Goal: Transaction & Acquisition: Purchase product/service

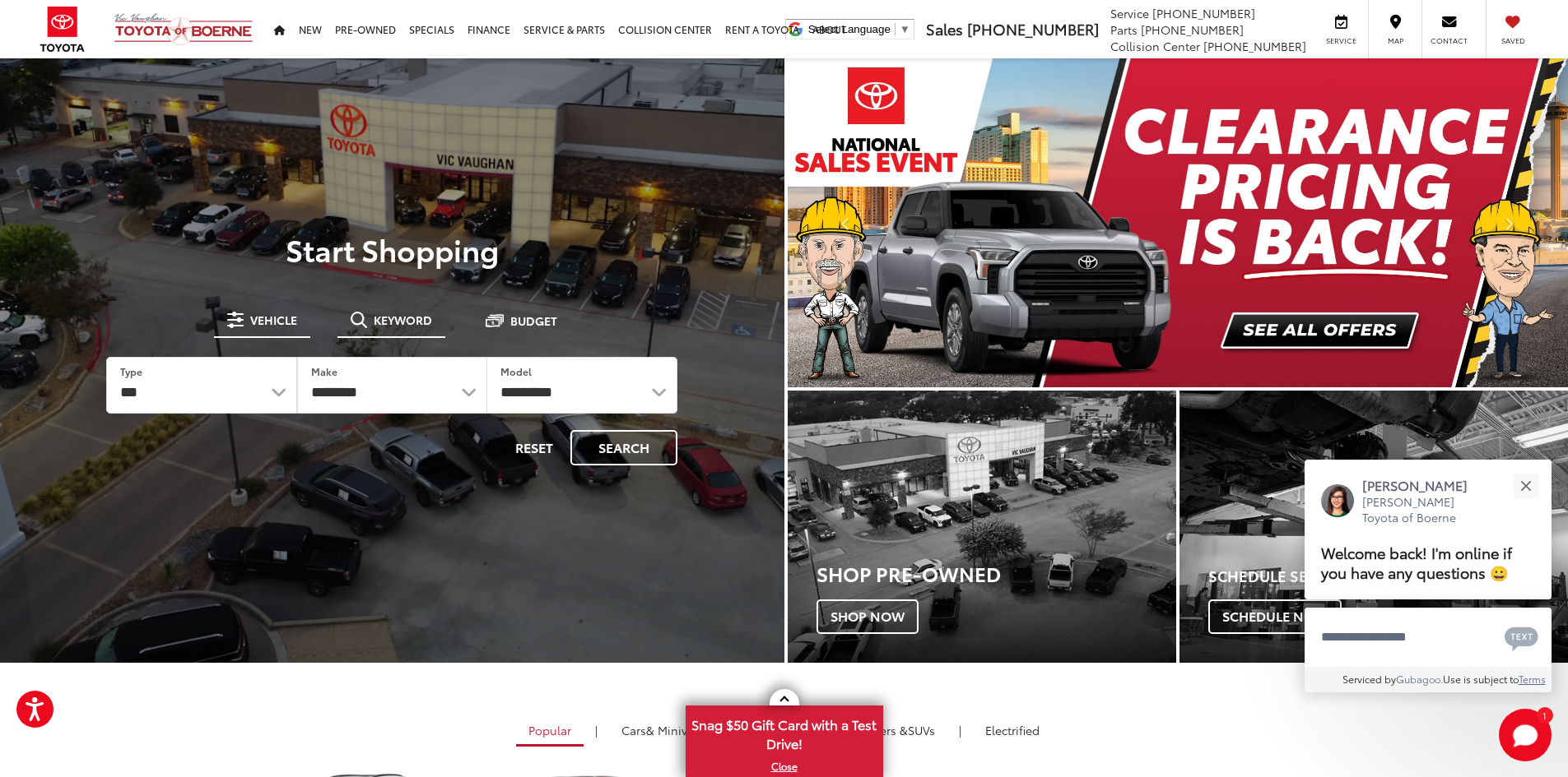
click at [400, 328] on button "Keyword" at bounding box center [392, 320] width 108 height 30
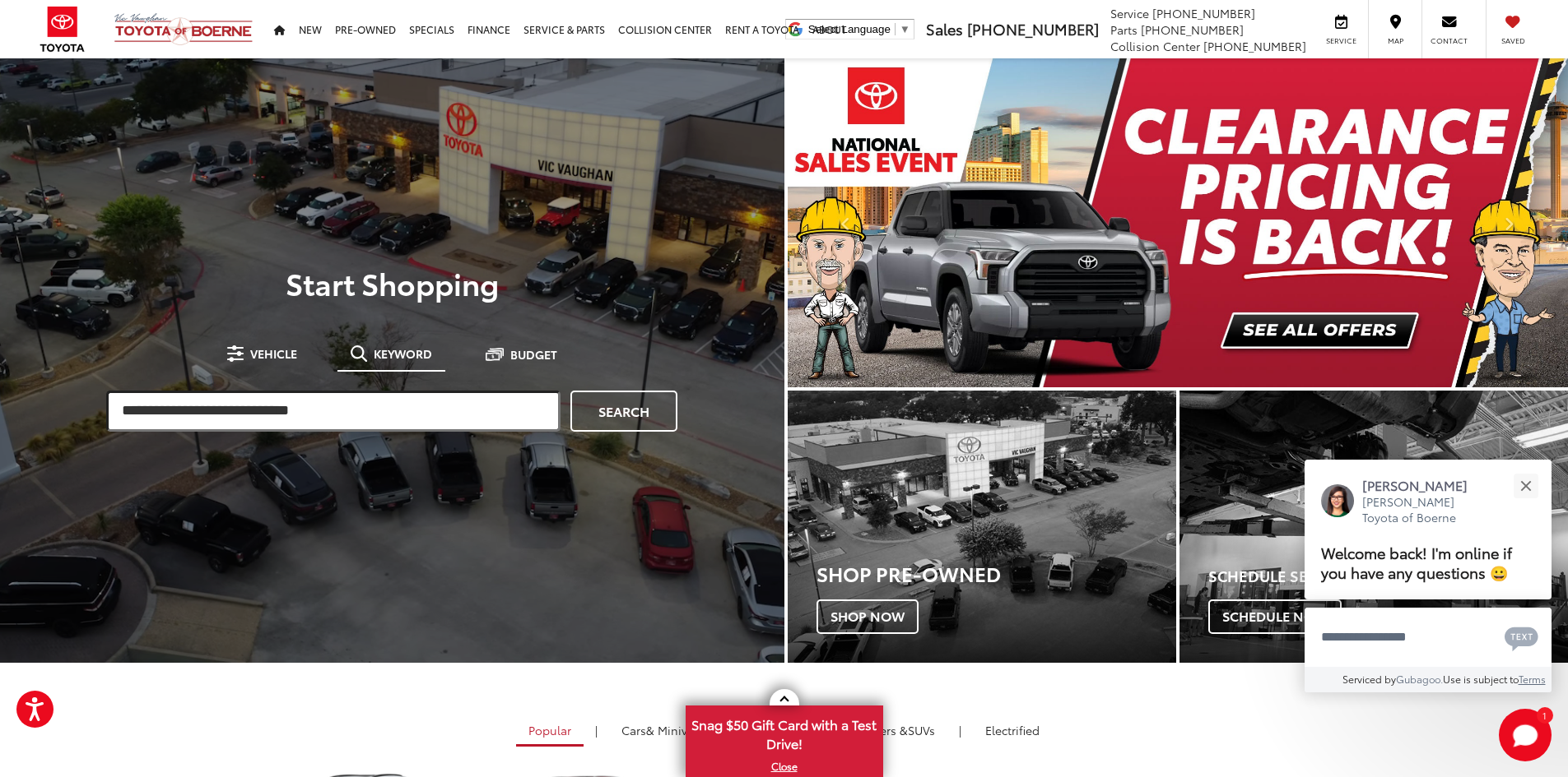
click at [351, 417] on input "search" at bounding box center [333, 411] width 455 height 41
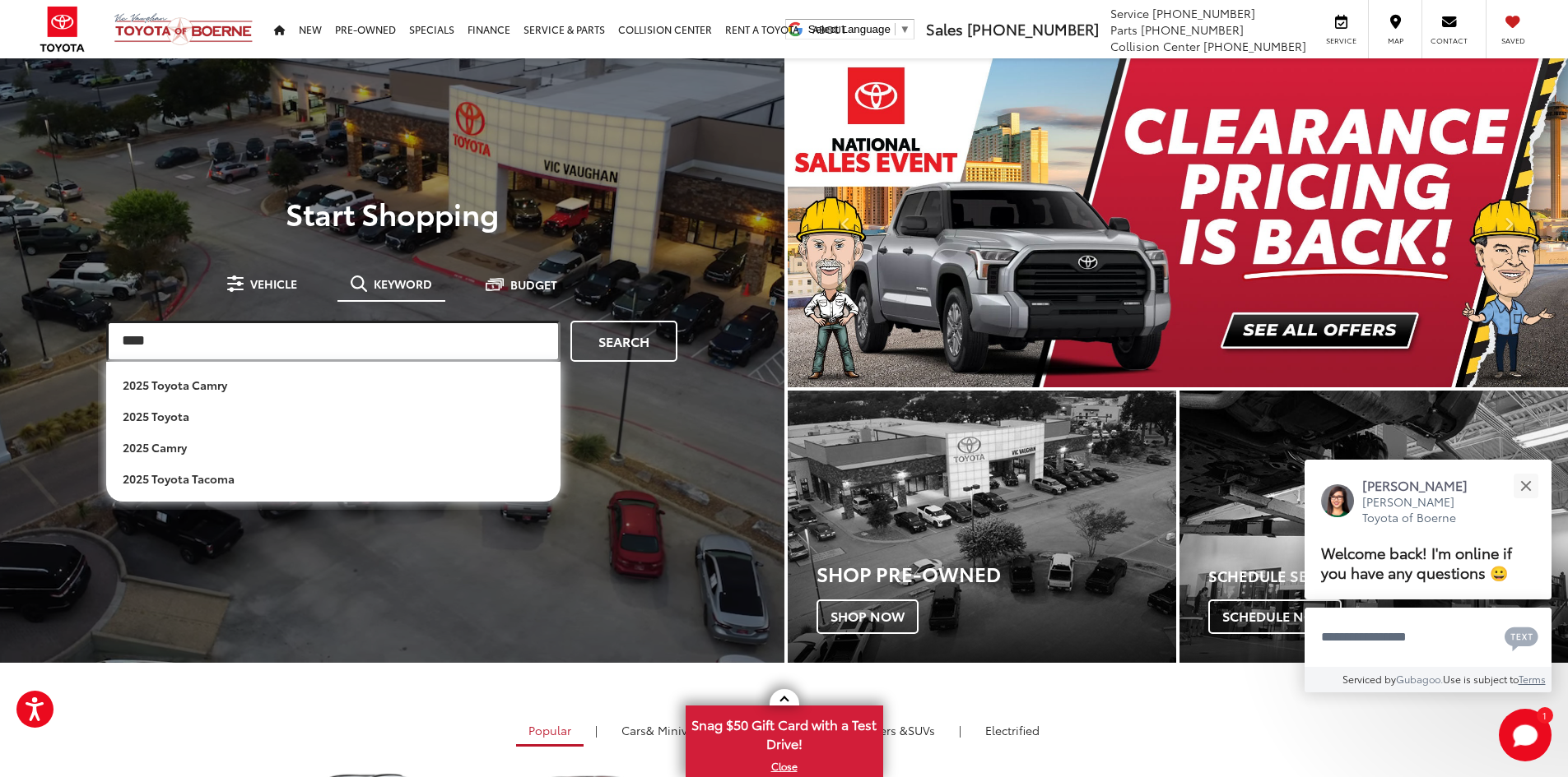
type input "****"
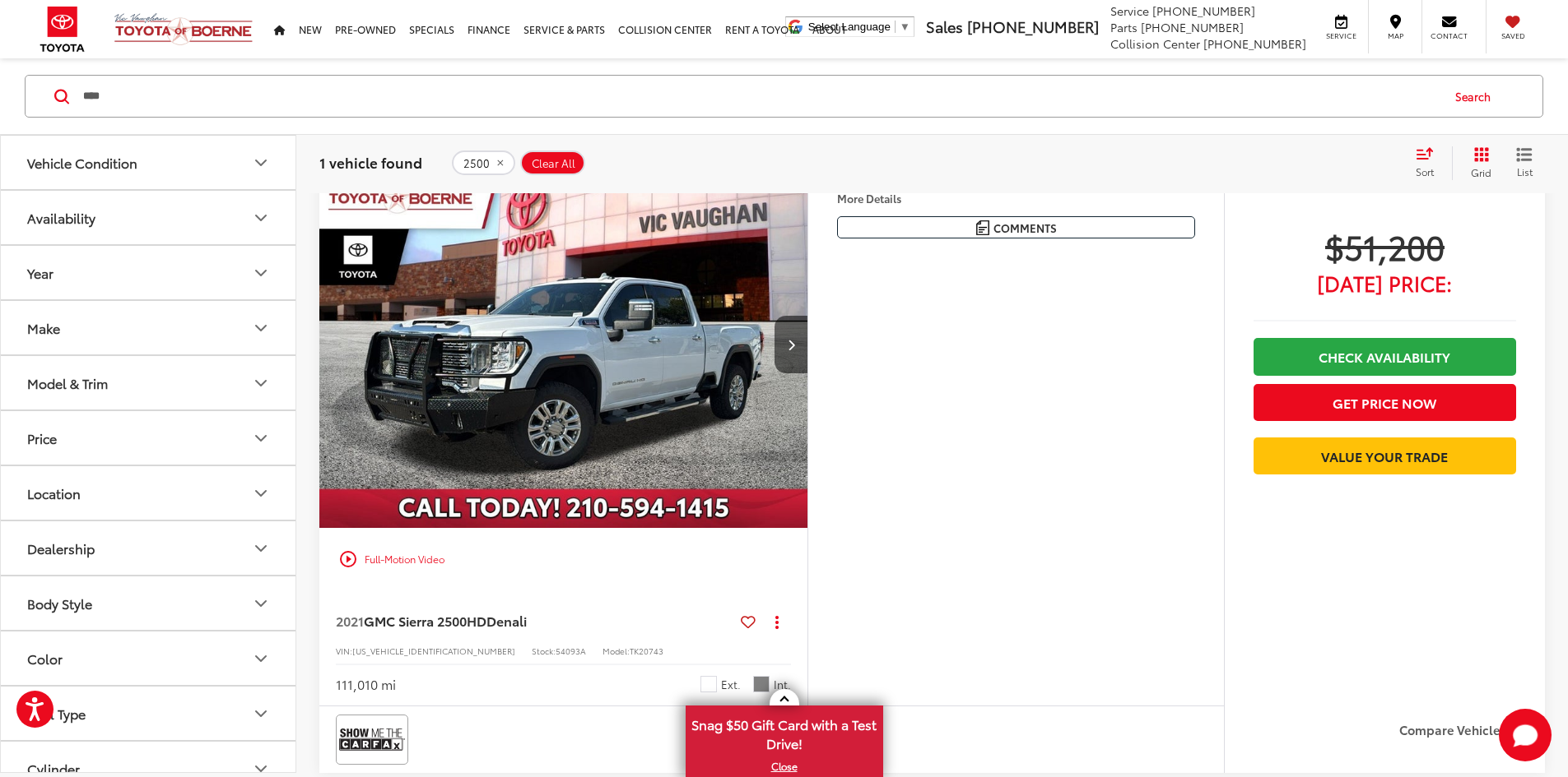
scroll to position [82, 0]
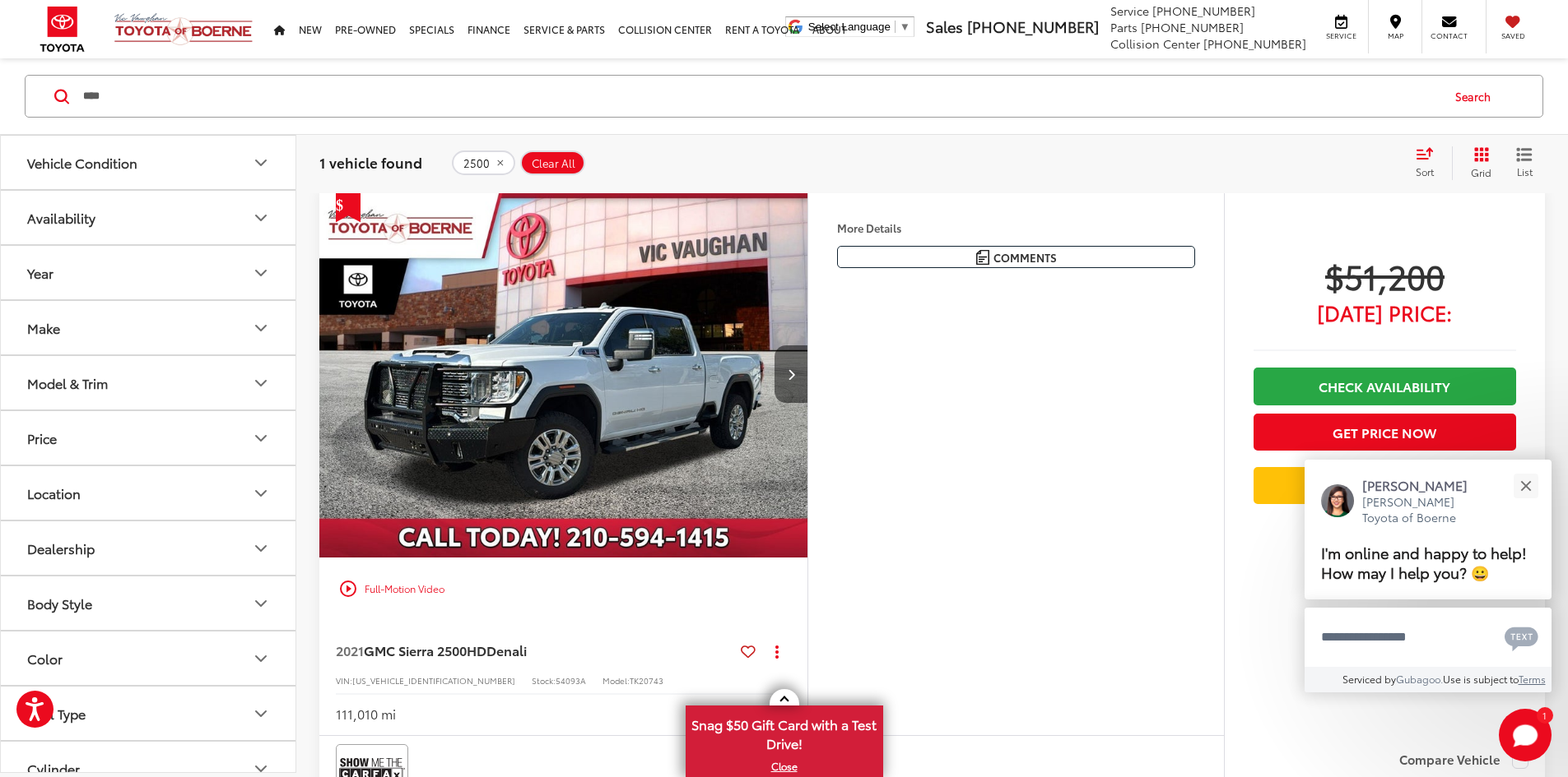
click at [807, 403] on button "Next image" at bounding box center [791, 374] width 33 height 58
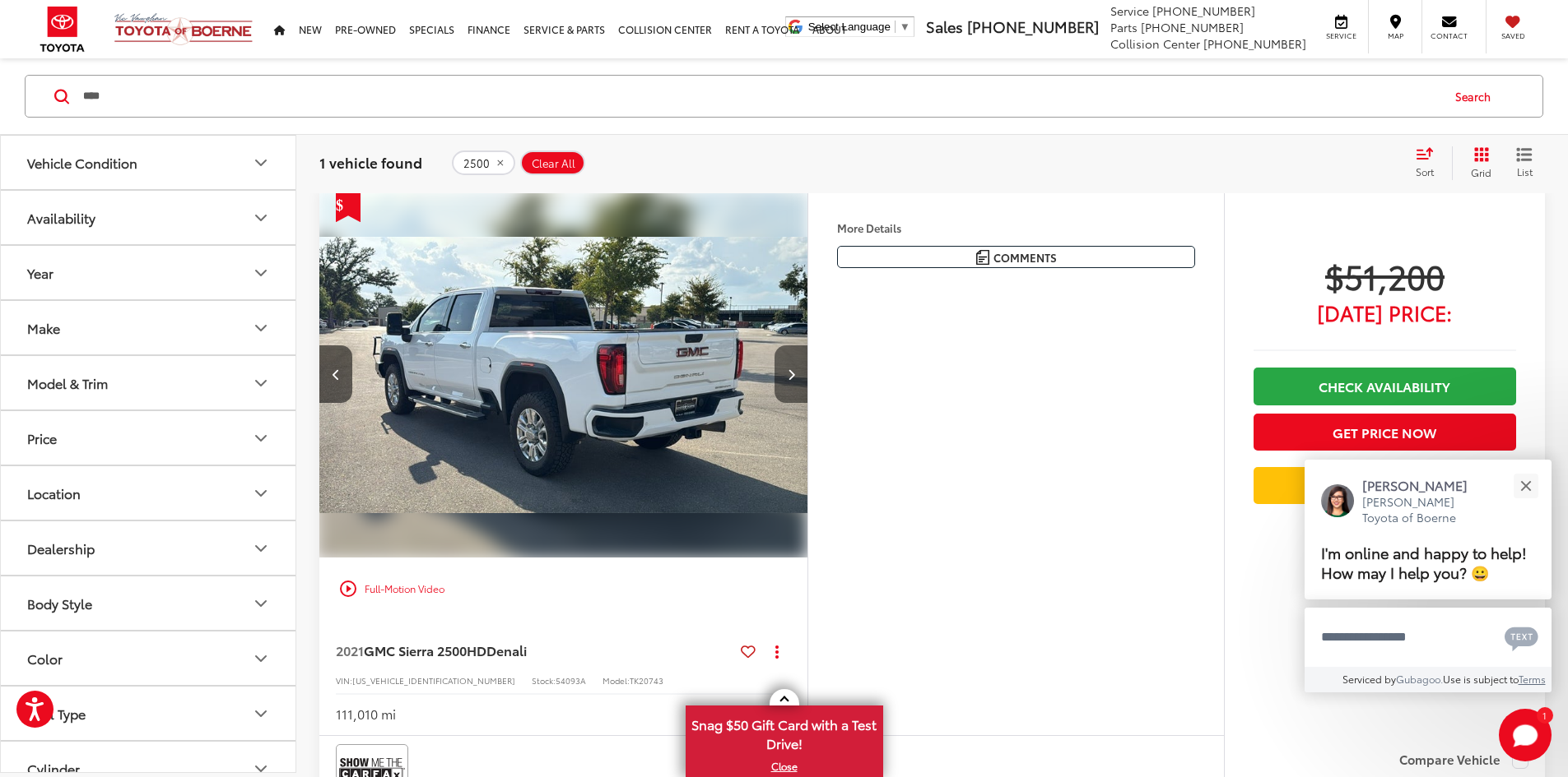
click at [807, 403] on button "Next image" at bounding box center [791, 374] width 33 height 58
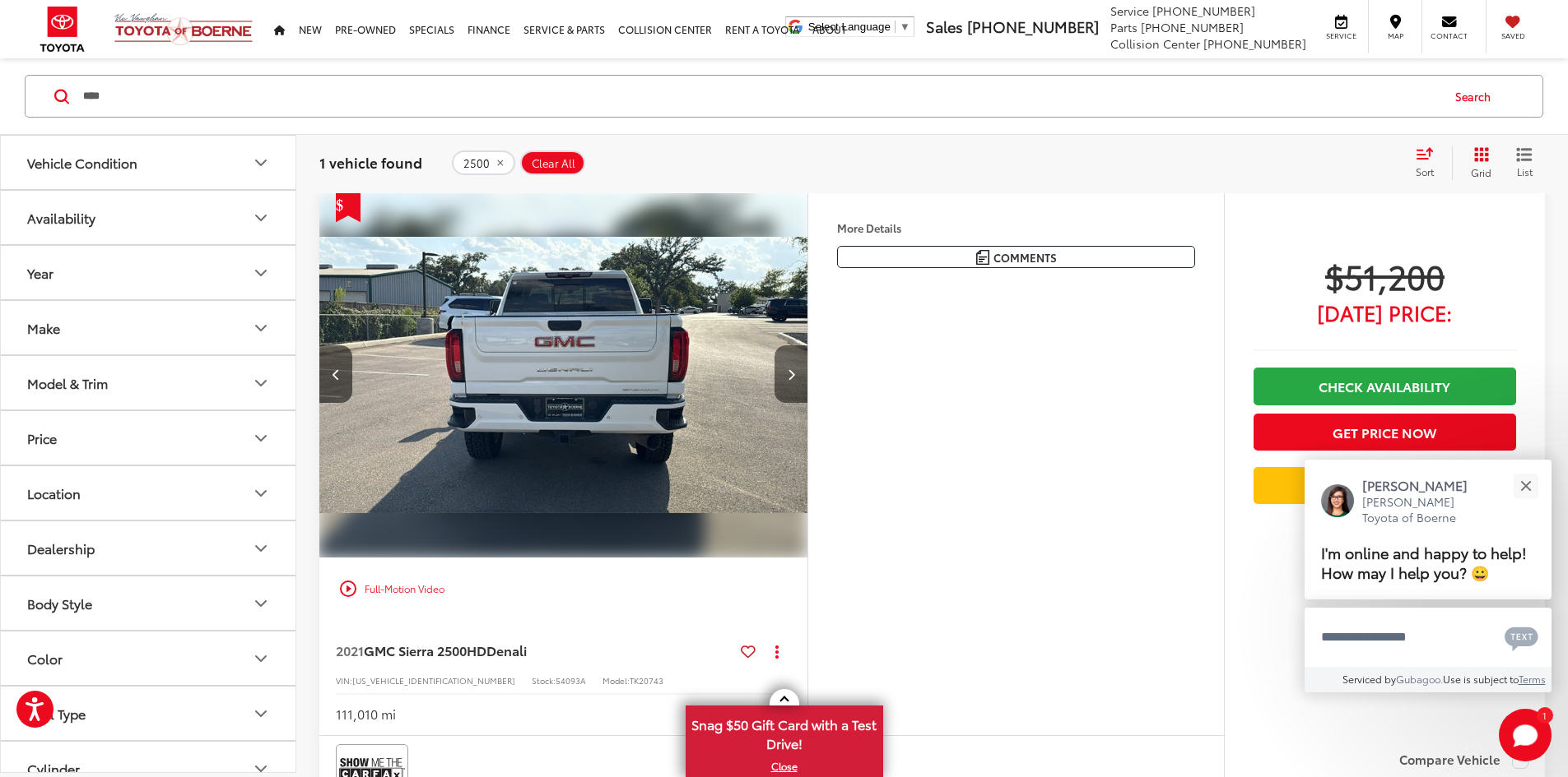
click at [807, 403] on button "Next image" at bounding box center [791, 374] width 33 height 58
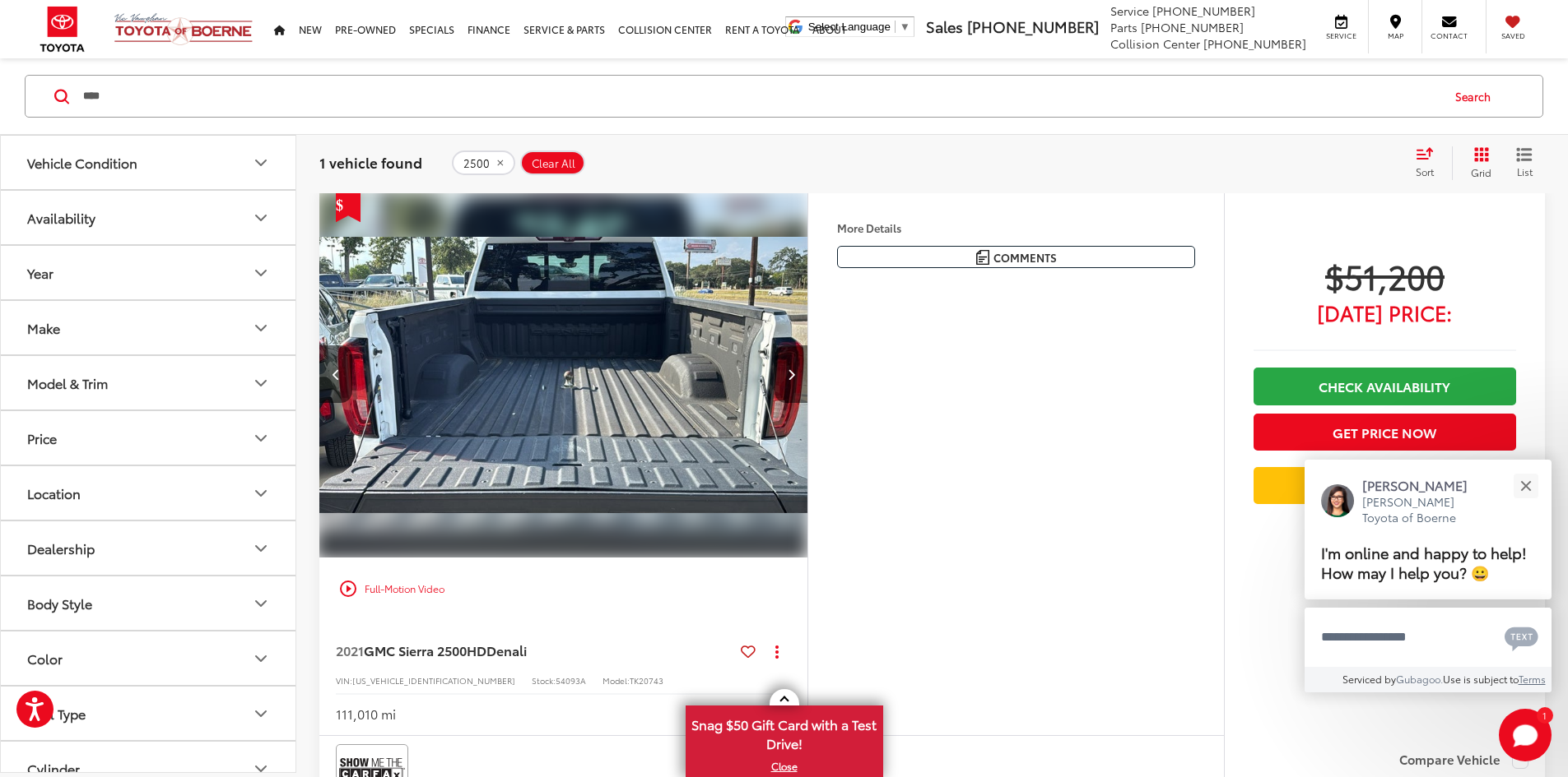
click at [807, 403] on button "Next image" at bounding box center [791, 374] width 33 height 58
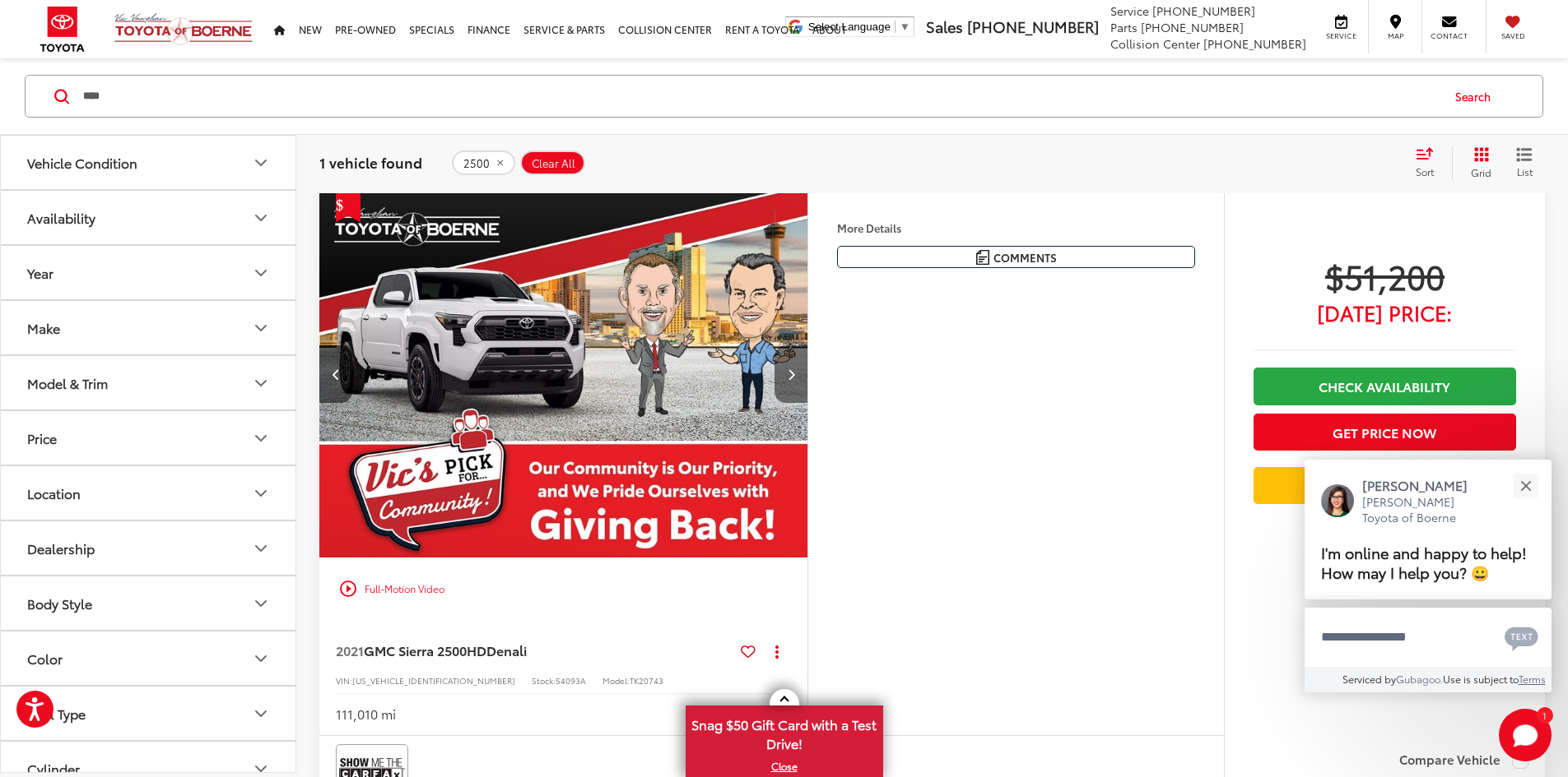
scroll to position [0, 2496]
click at [807, 403] on button "Next image" at bounding box center [791, 374] width 33 height 58
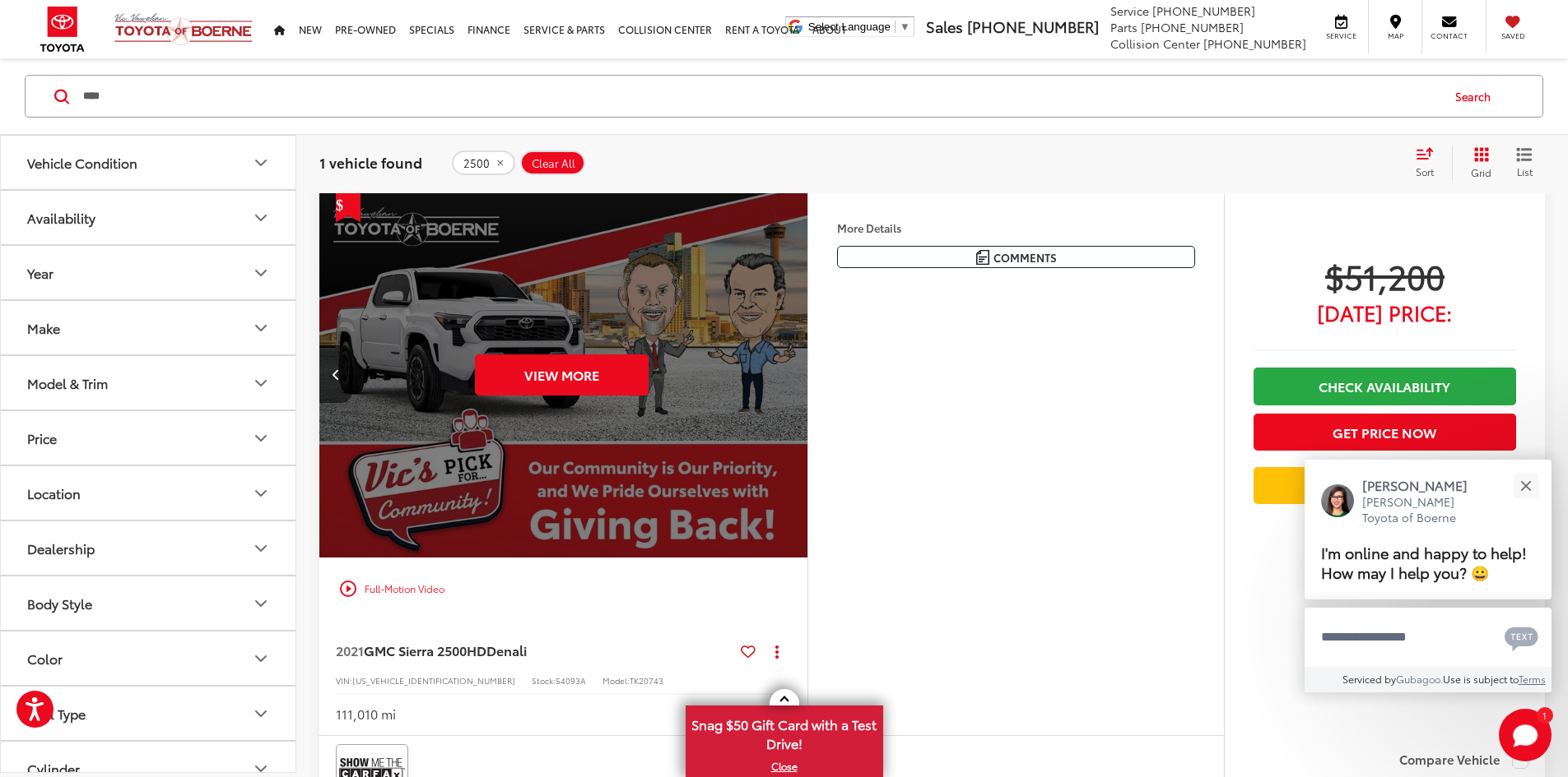
scroll to position [0, 3121]
click at [807, 419] on div "View More" at bounding box center [561, 375] width 490 height 368
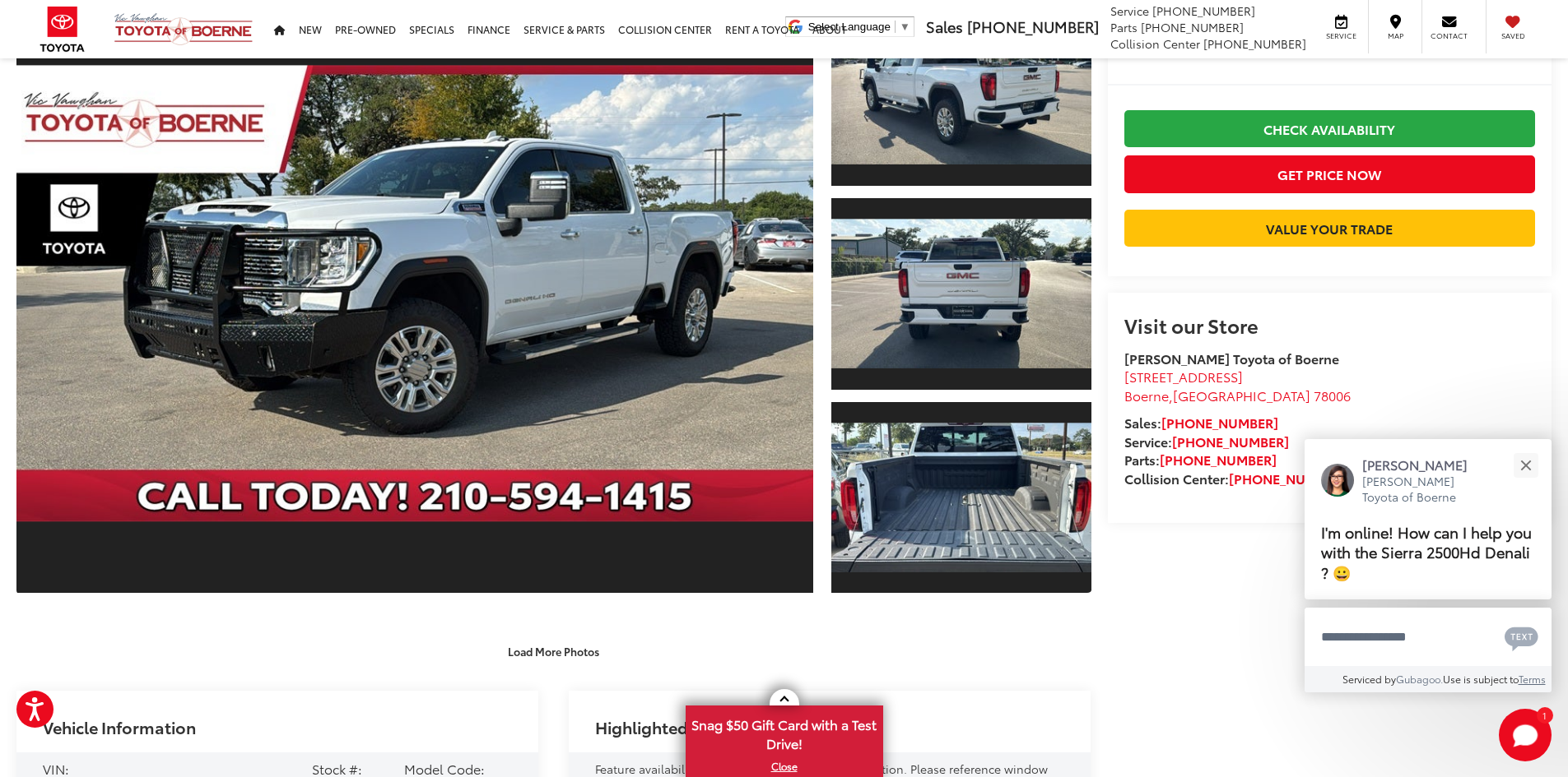
scroll to position [82, 0]
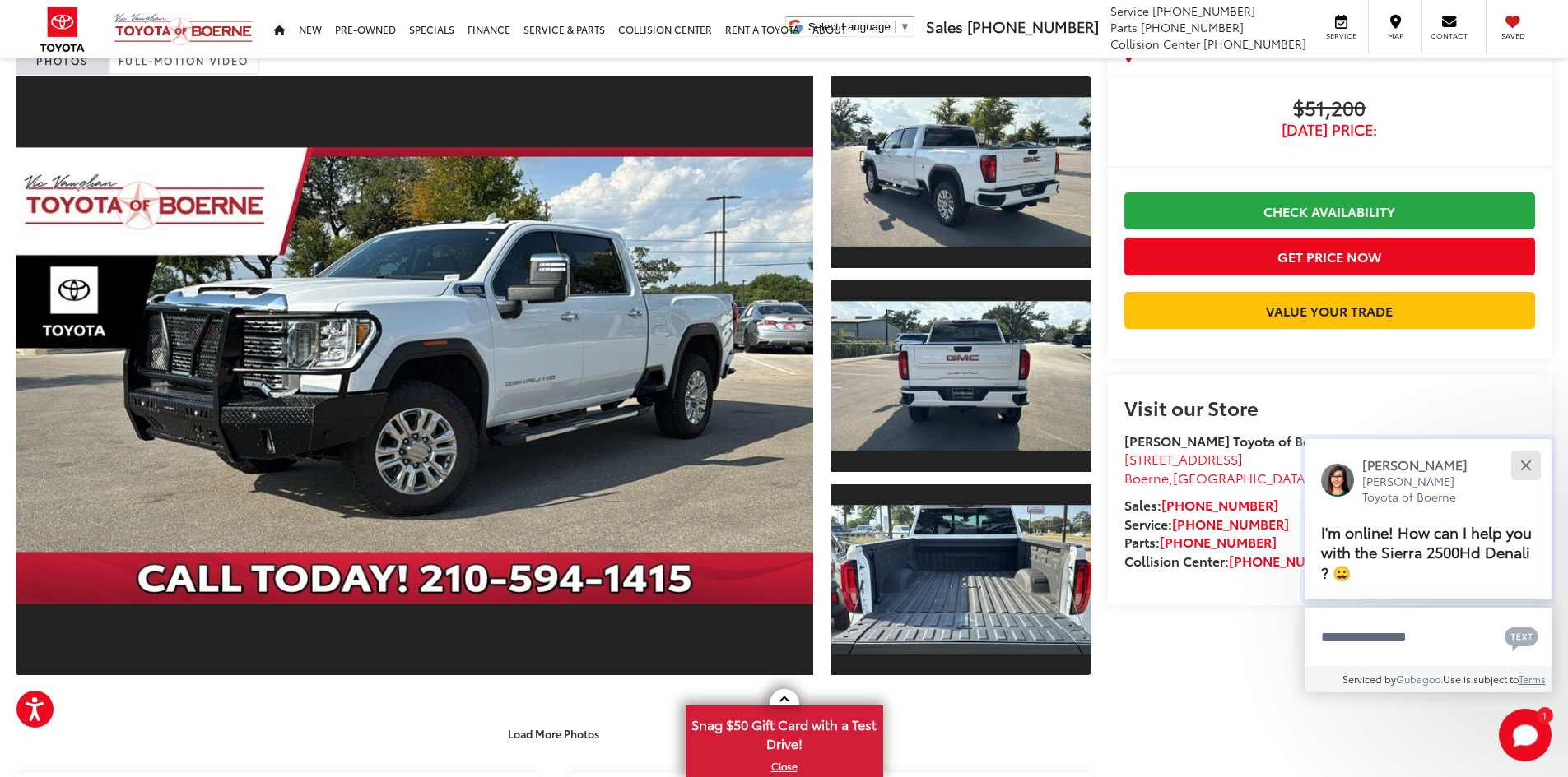
click at [1528, 466] on div "Close" at bounding box center [1525, 465] width 10 height 10
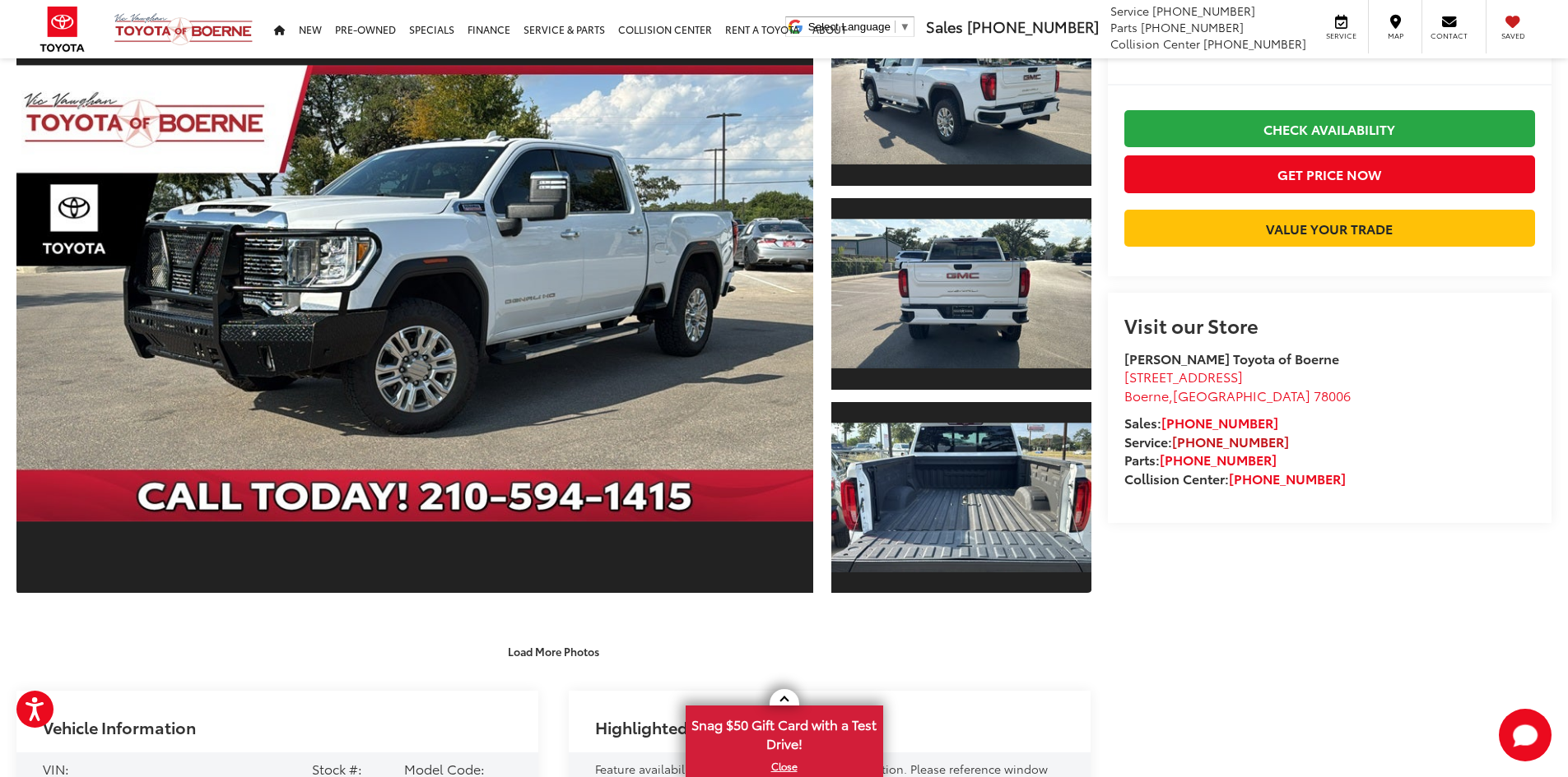
scroll to position [740, 0]
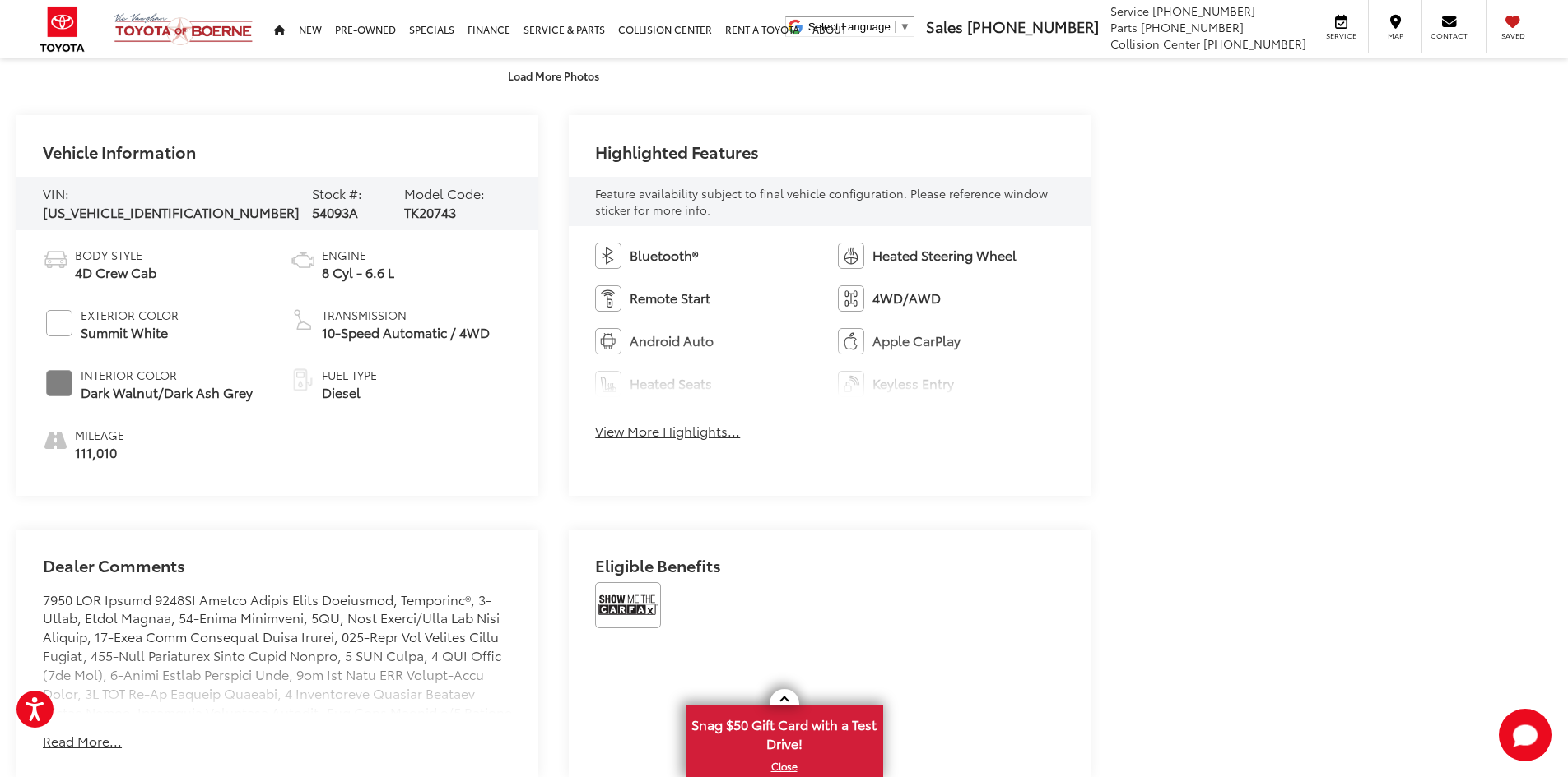
click at [312, 202] on span "54093A" at bounding box center [335, 212] width 46 height 19
copy span "54093A"
click at [149, 24] on img at bounding box center [183, 29] width 140 height 34
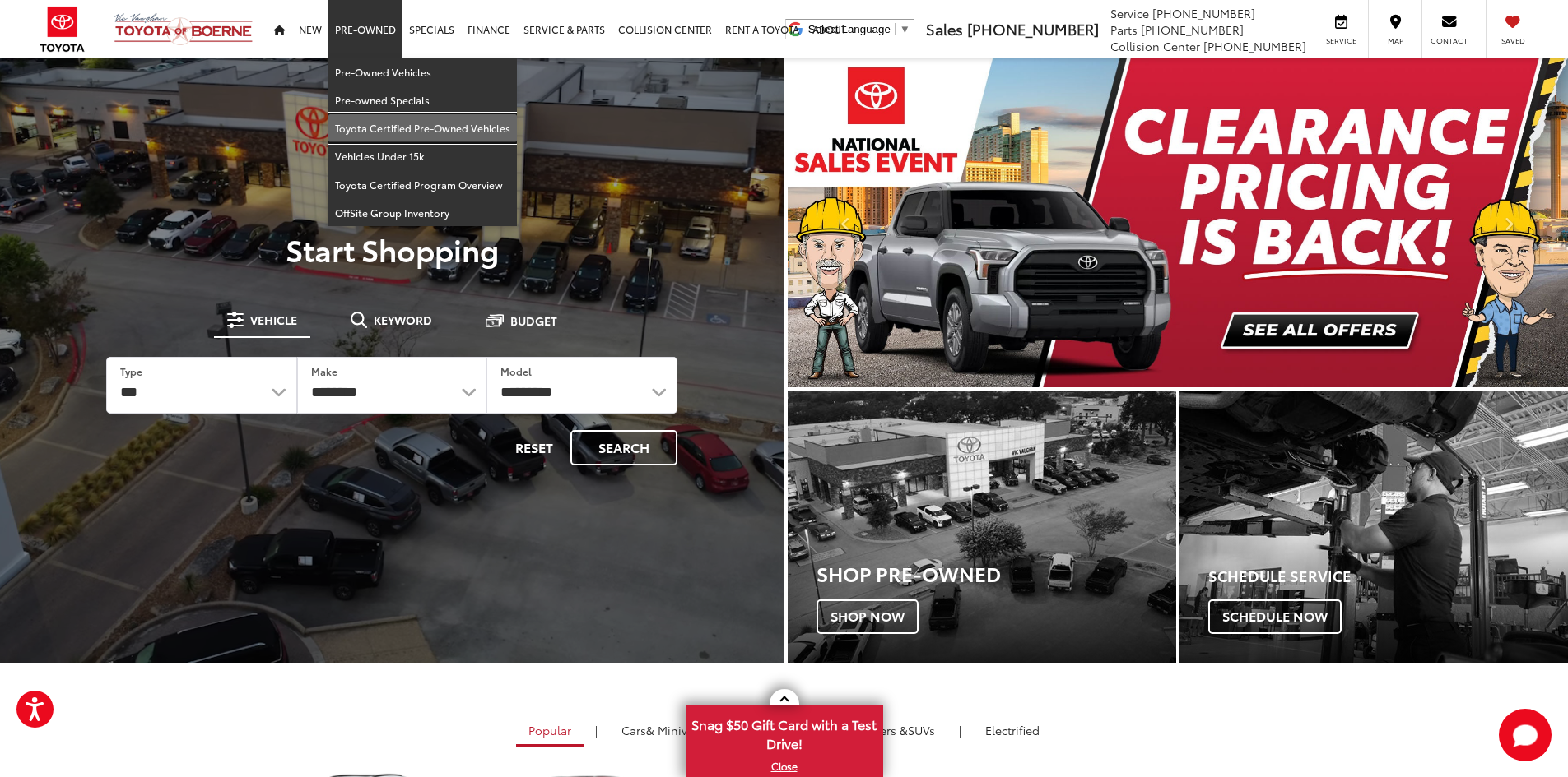
click at [362, 141] on link "Toyota Certified Pre-Owned Vehicles" at bounding box center [422, 128] width 188 height 28
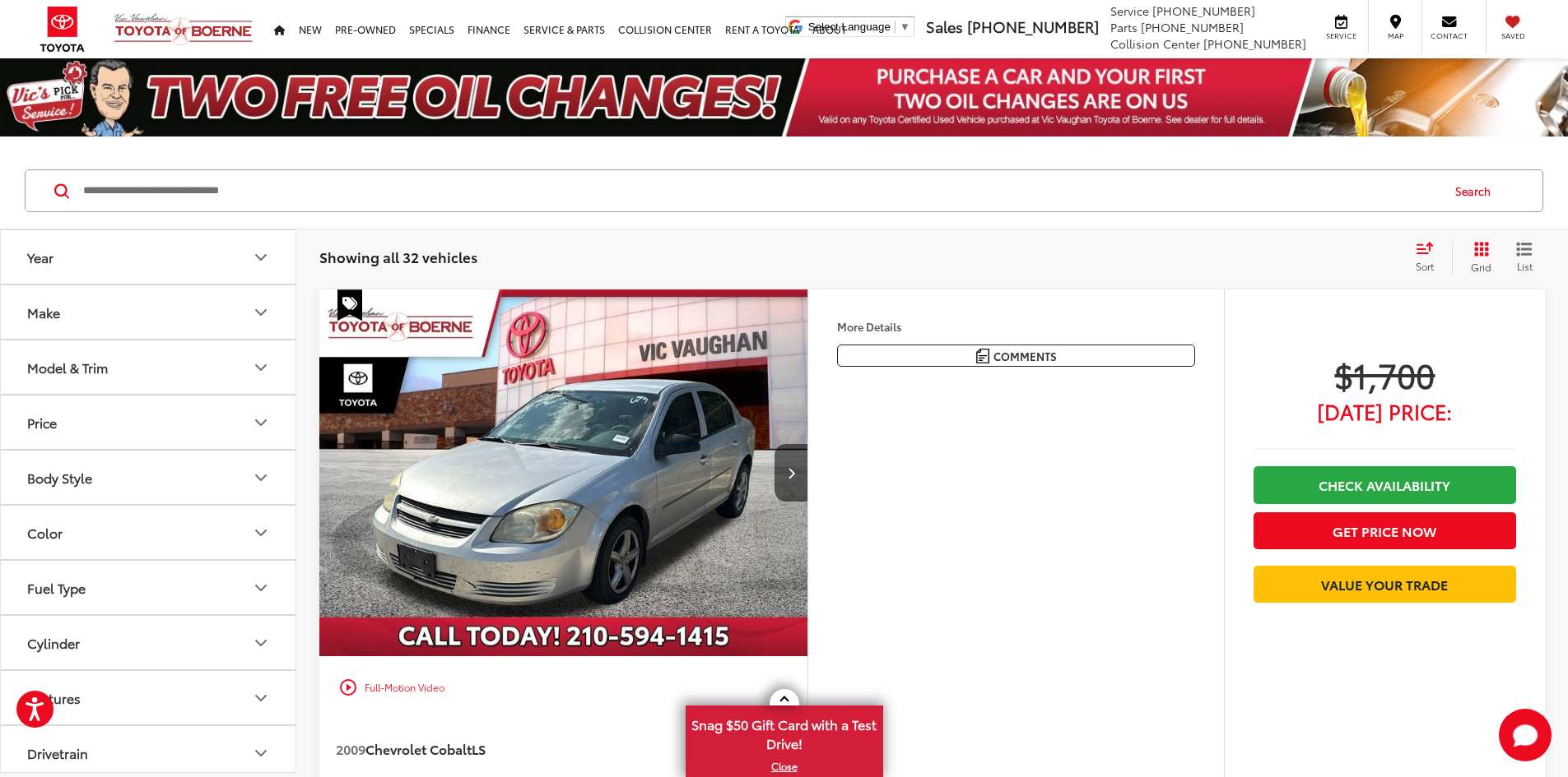
click at [1472, 245] on button "Grid" at bounding box center [1477, 257] width 51 height 33
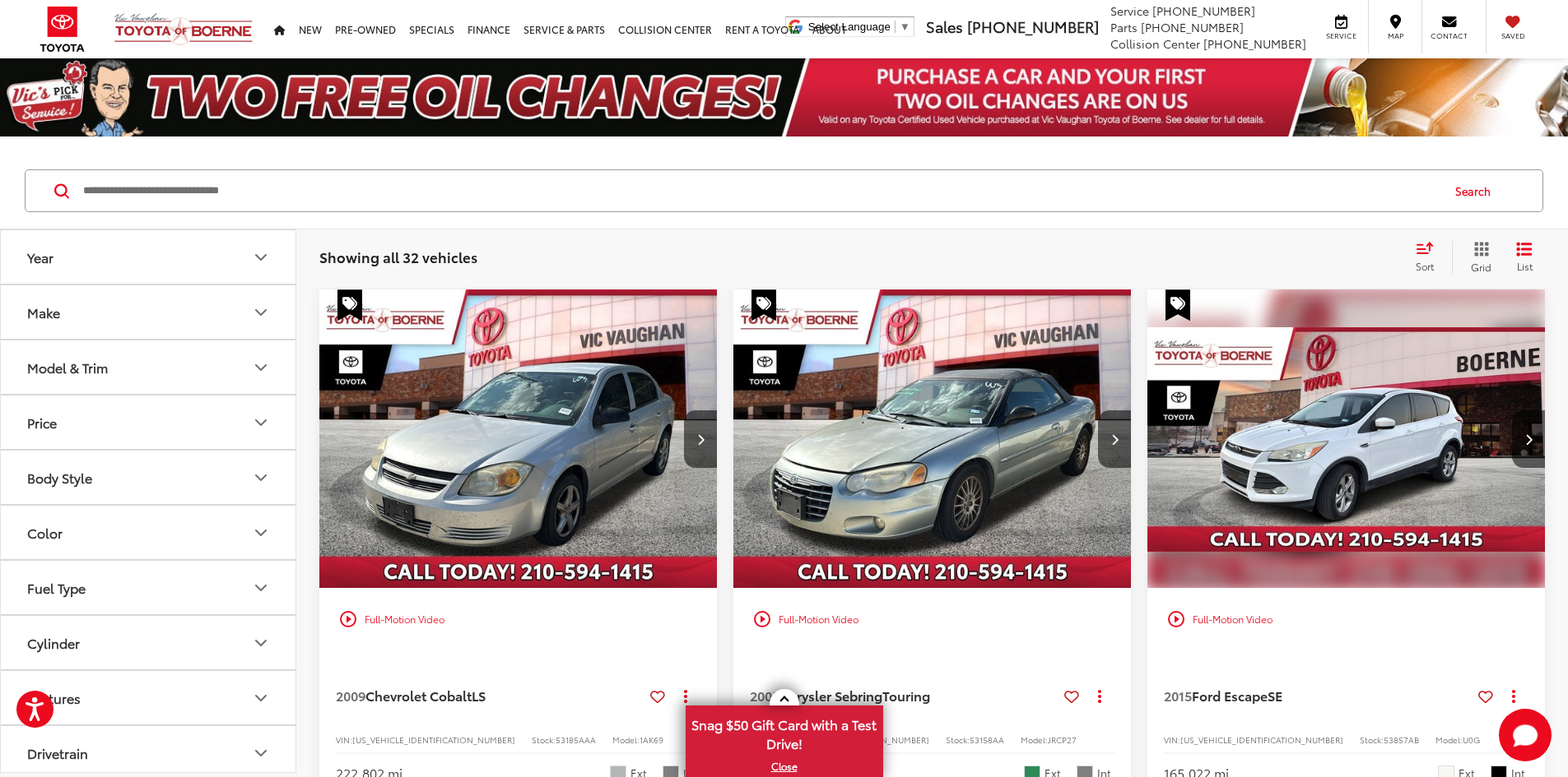
click at [1429, 250] on icon "Select sort value" at bounding box center [1425, 248] width 15 height 10
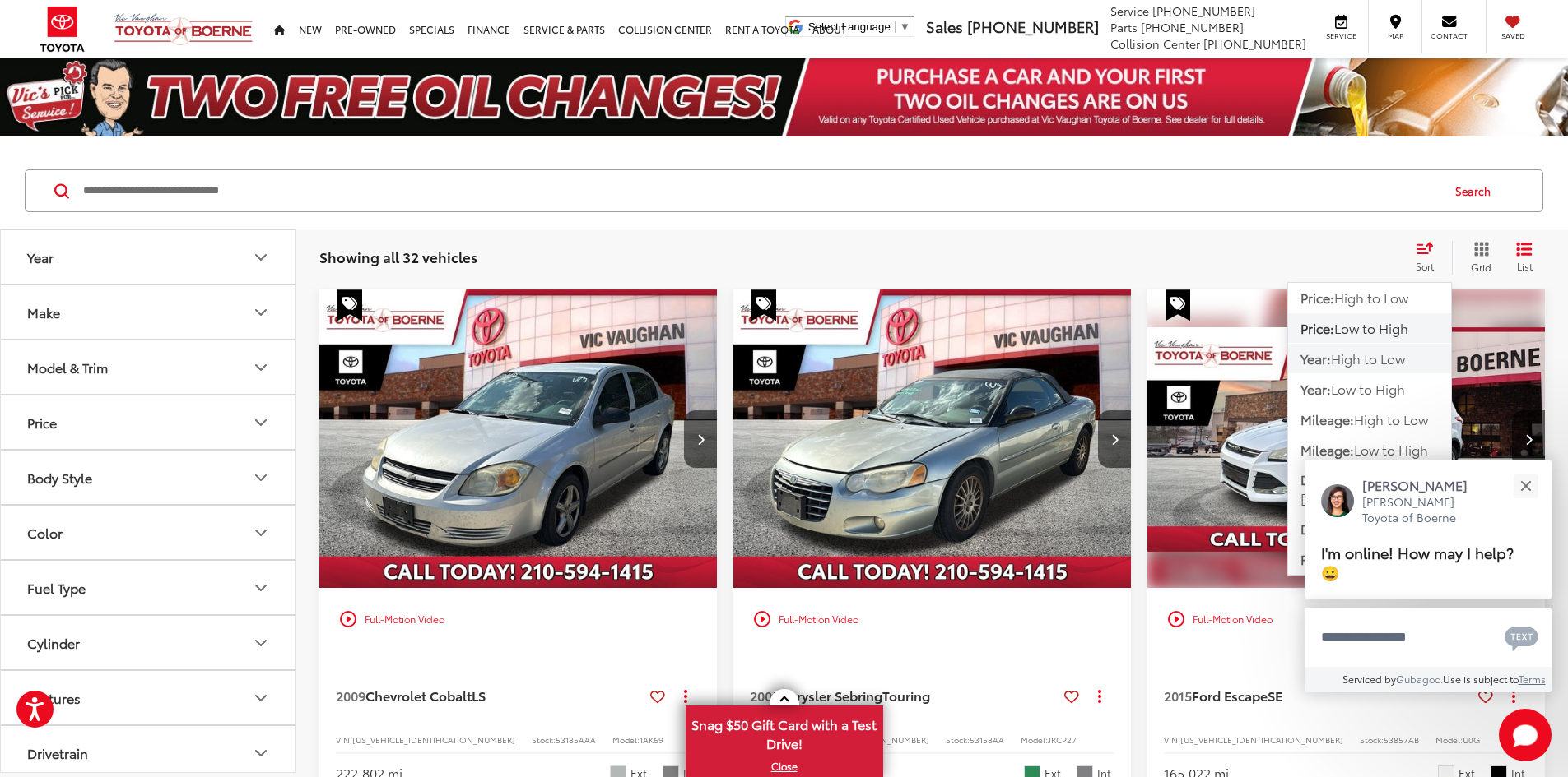
click at [1342, 350] on span "High to Low" at bounding box center [1367, 358] width 74 height 19
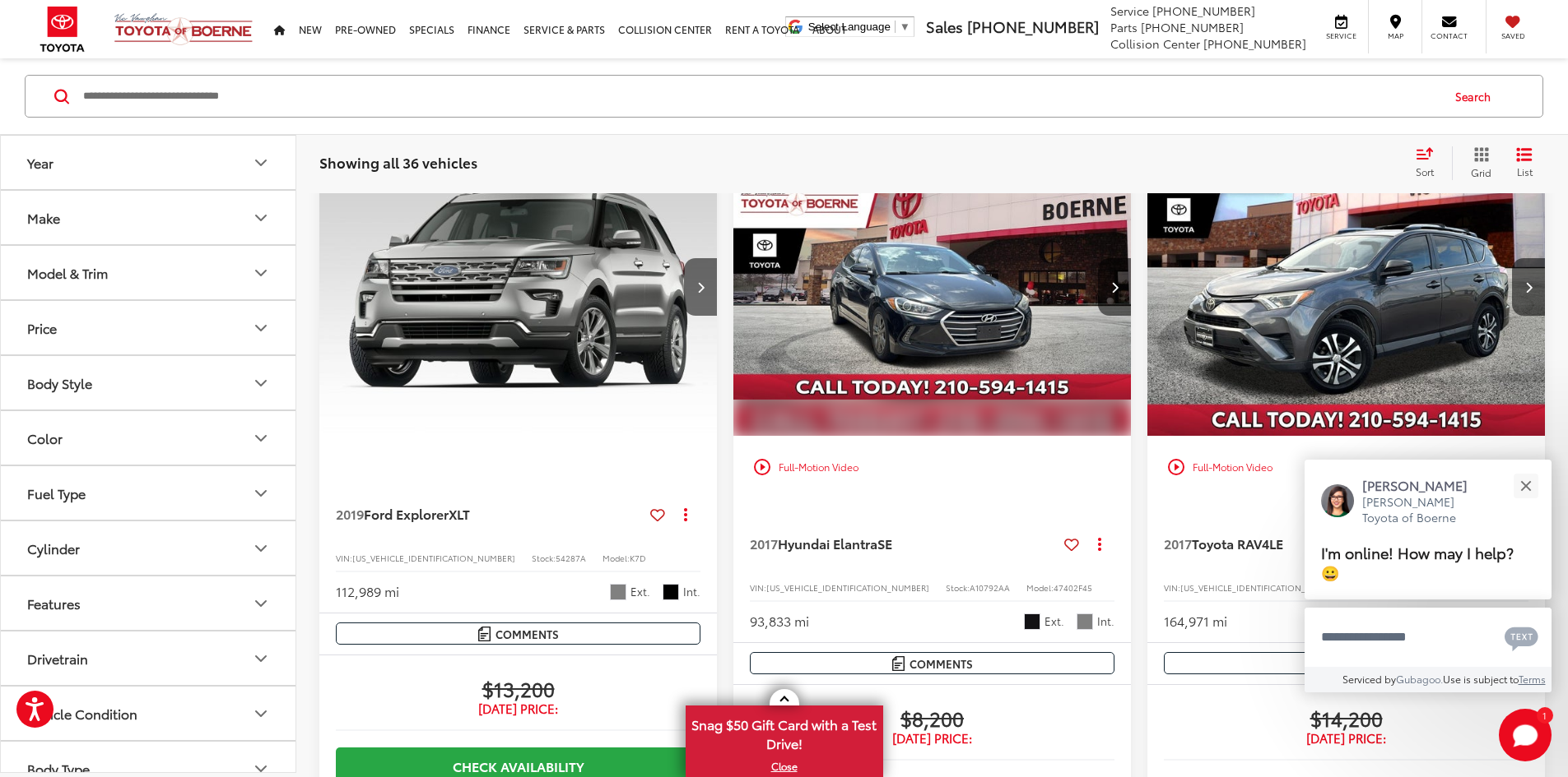
scroll to position [329, 0]
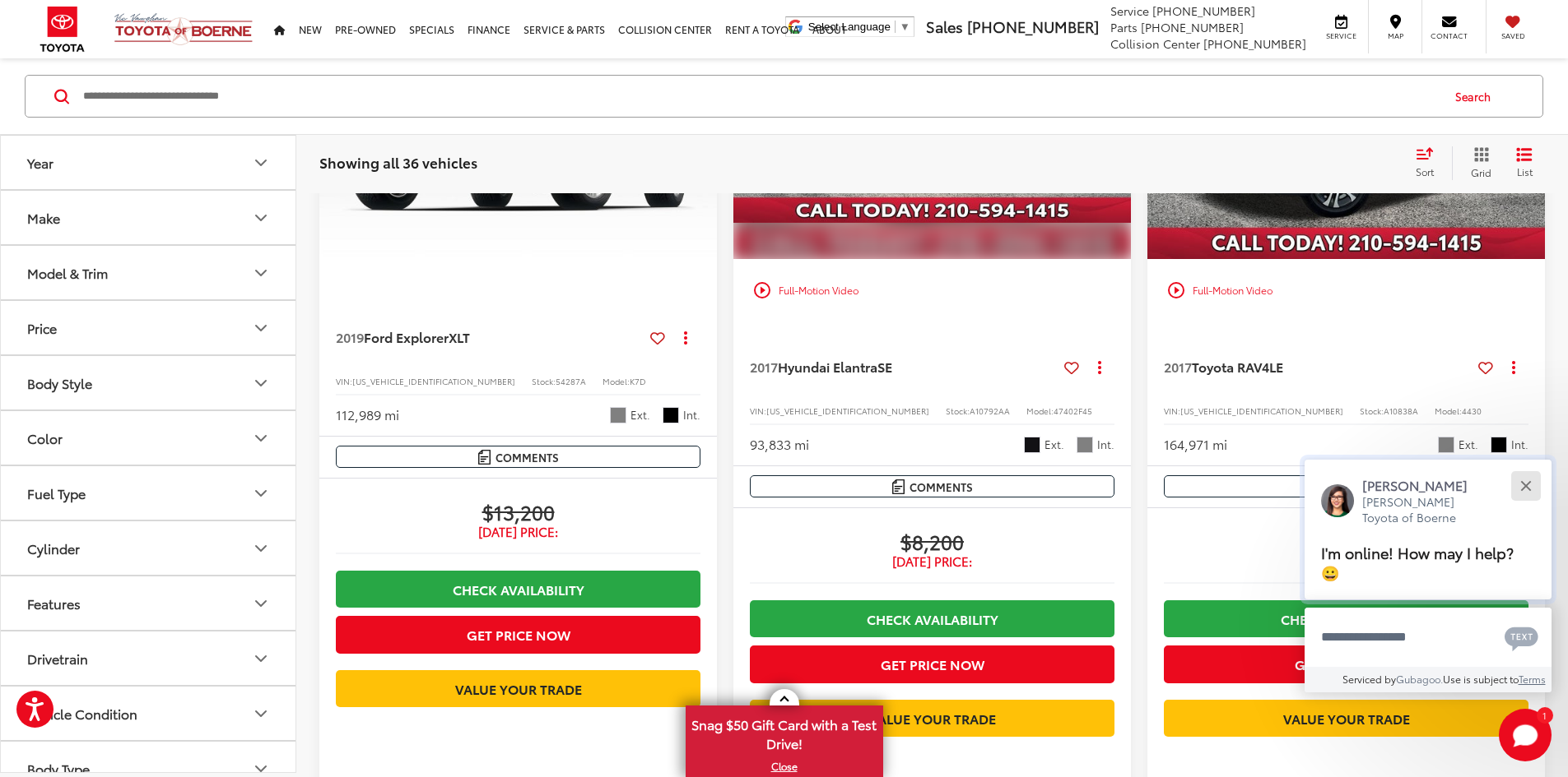
click at [1517, 485] on button "Close" at bounding box center [1525, 486] width 36 height 36
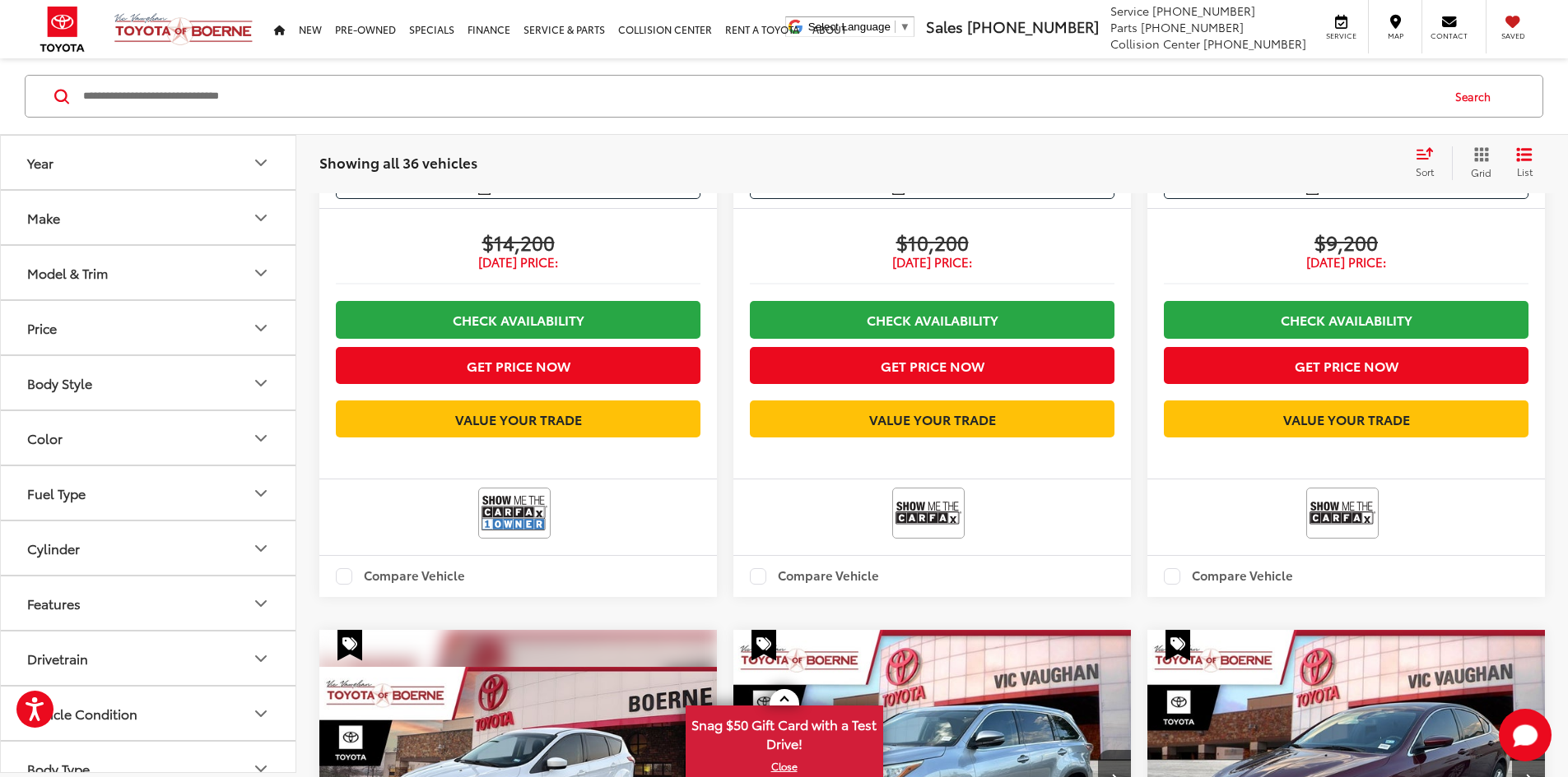
scroll to position [2795, 0]
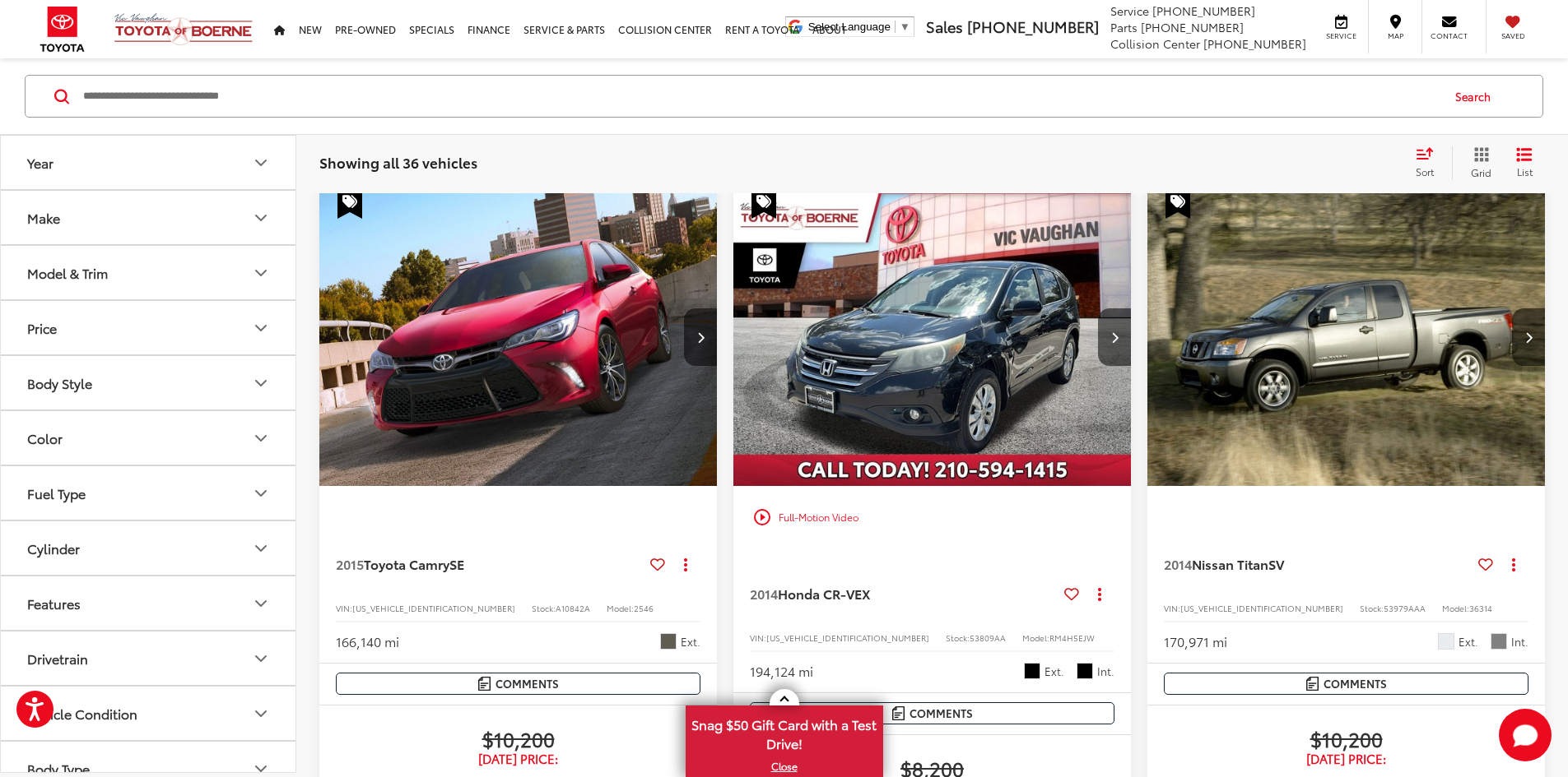
scroll to position [1082, 0]
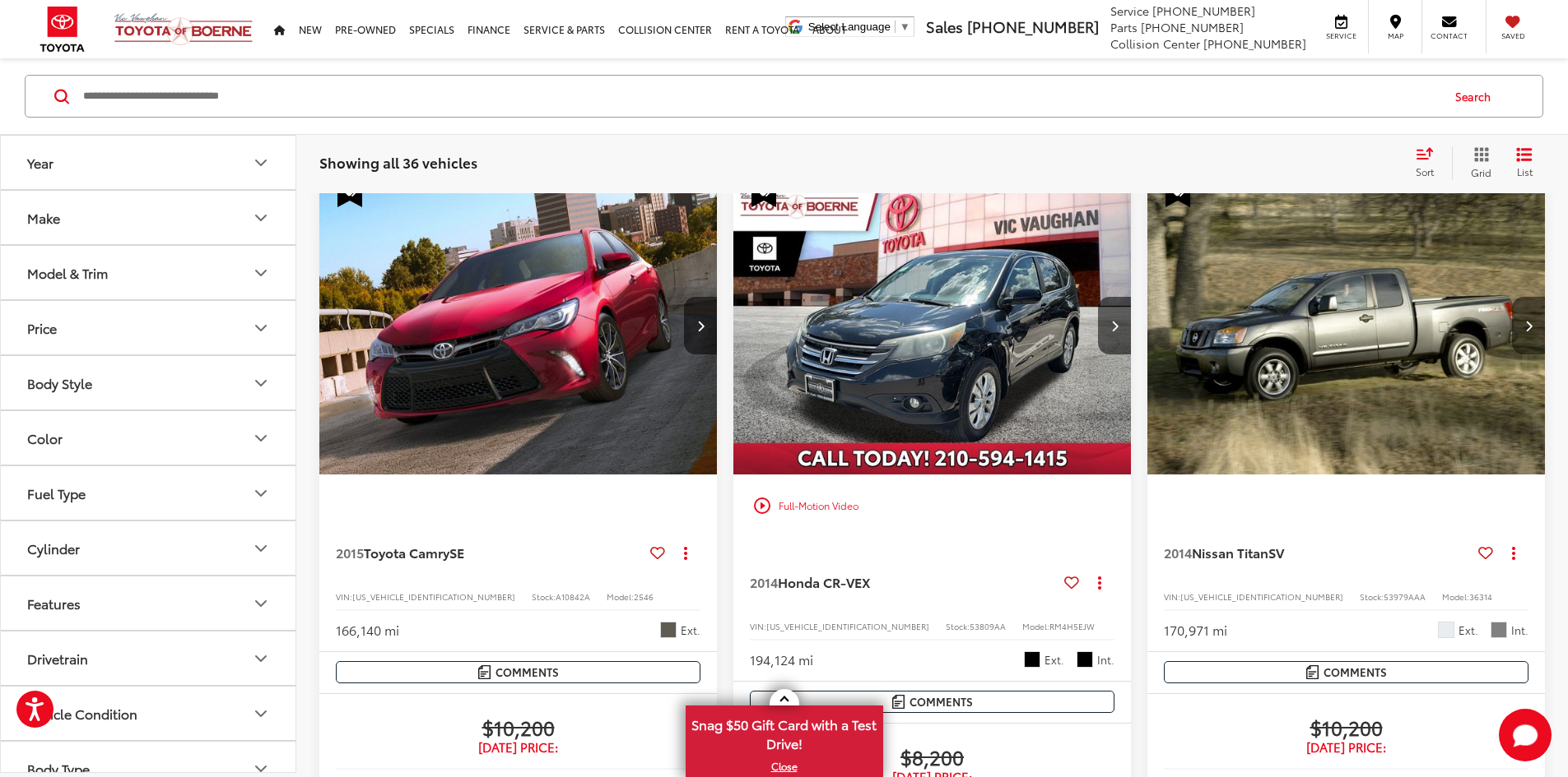
click at [1512, 302] on button "Next image" at bounding box center [1529, 326] width 33 height 58
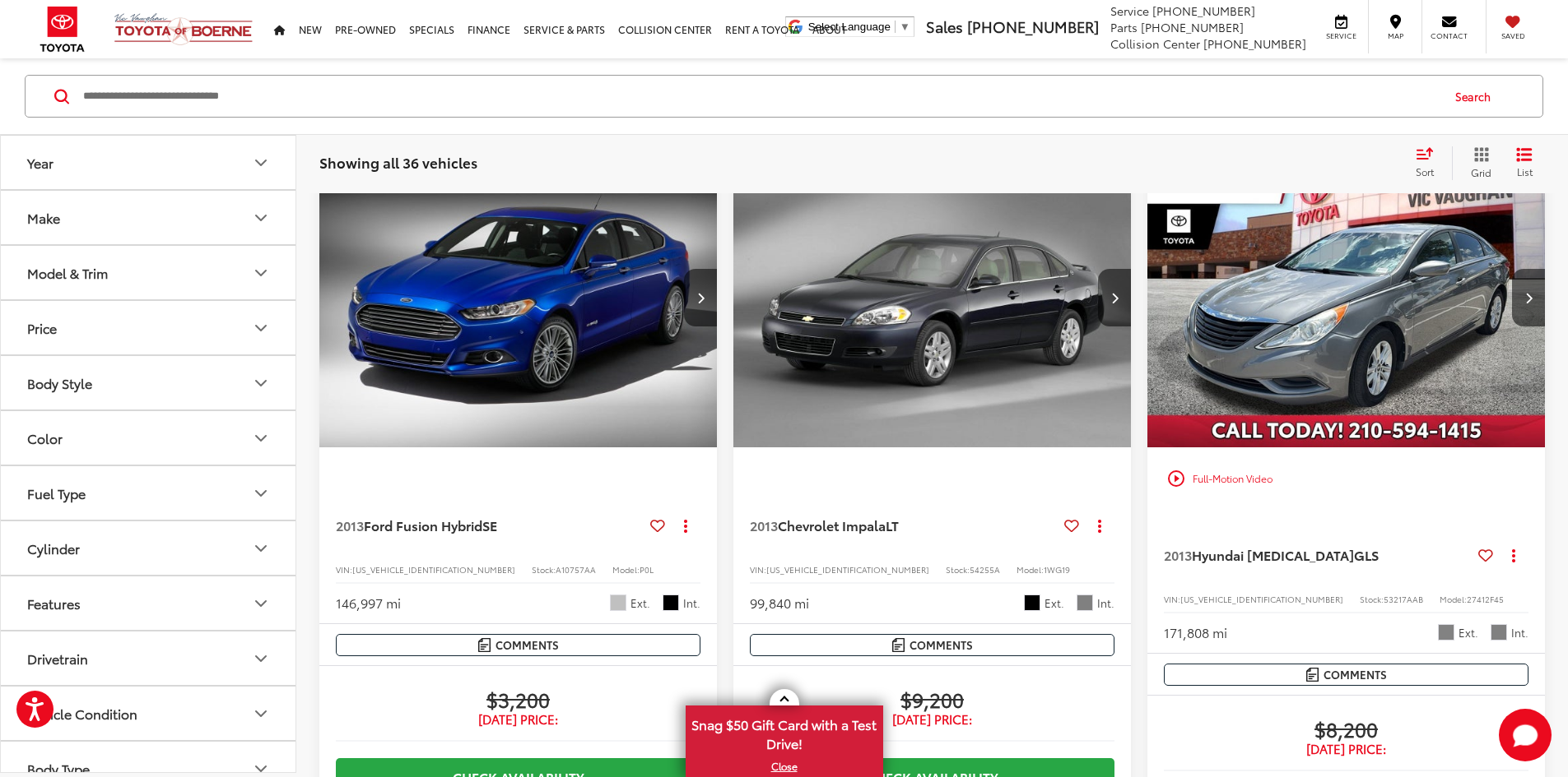
scroll to position [2645, 0]
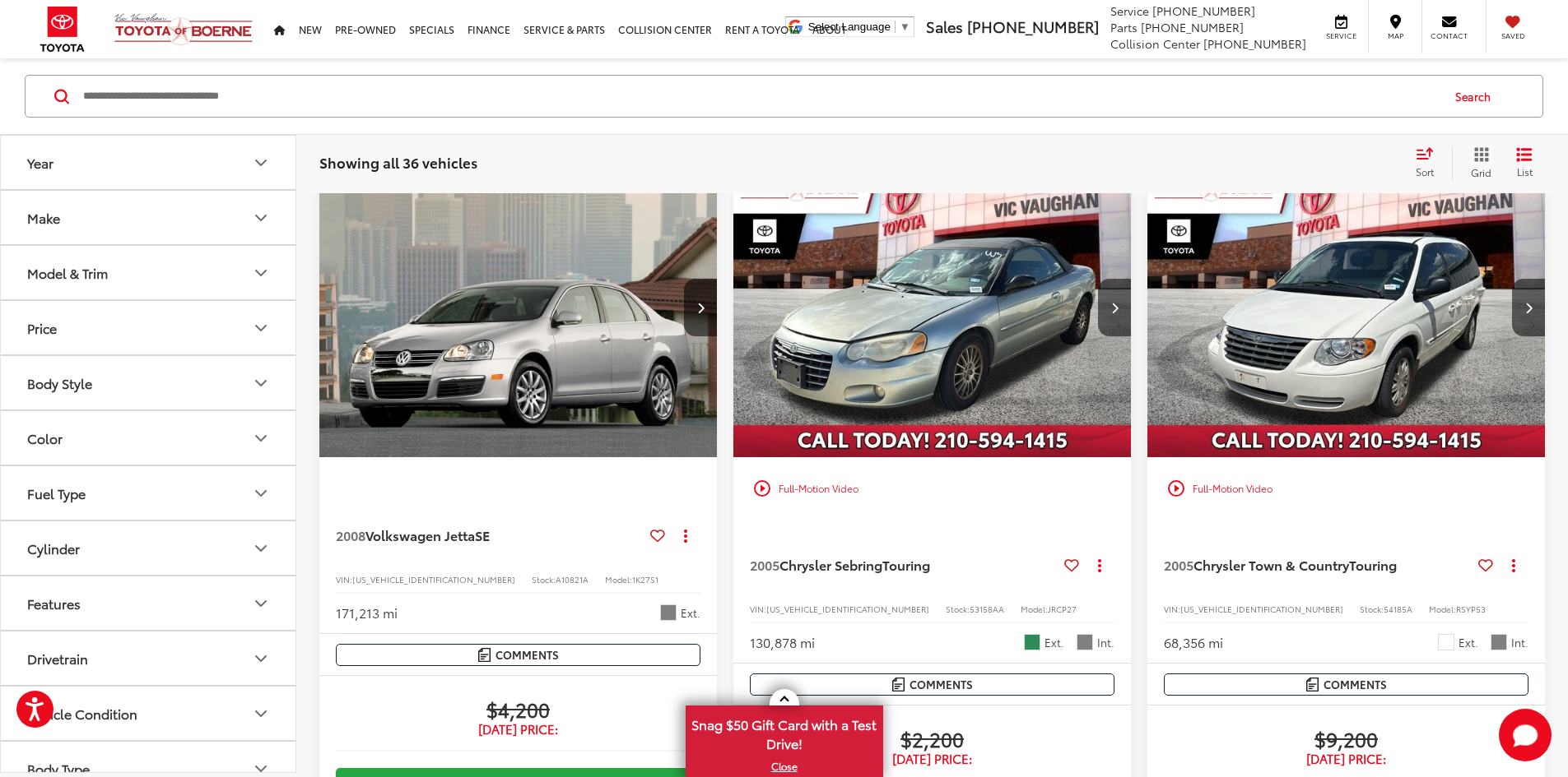
scroll to position [1905, 0]
